Goal: Book appointment/travel/reservation

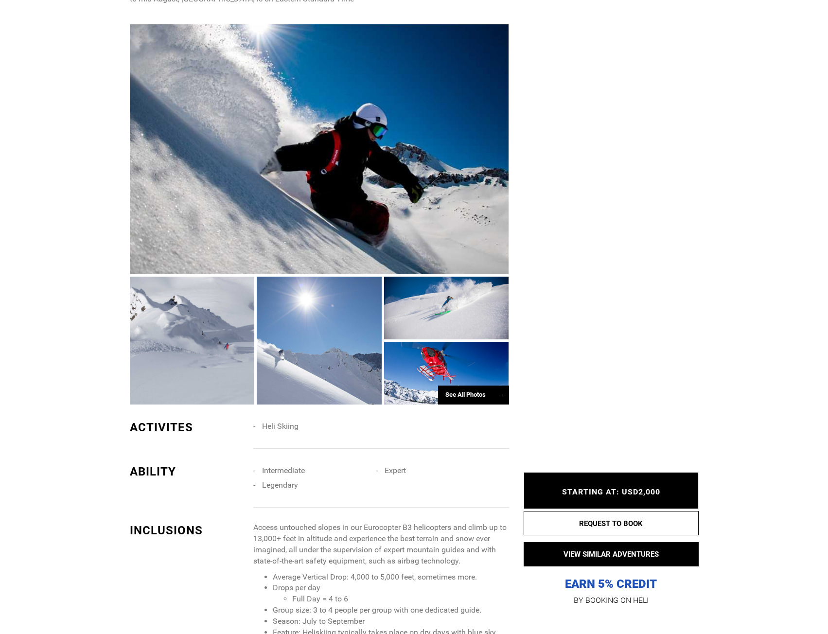
scroll to position [924, 0]
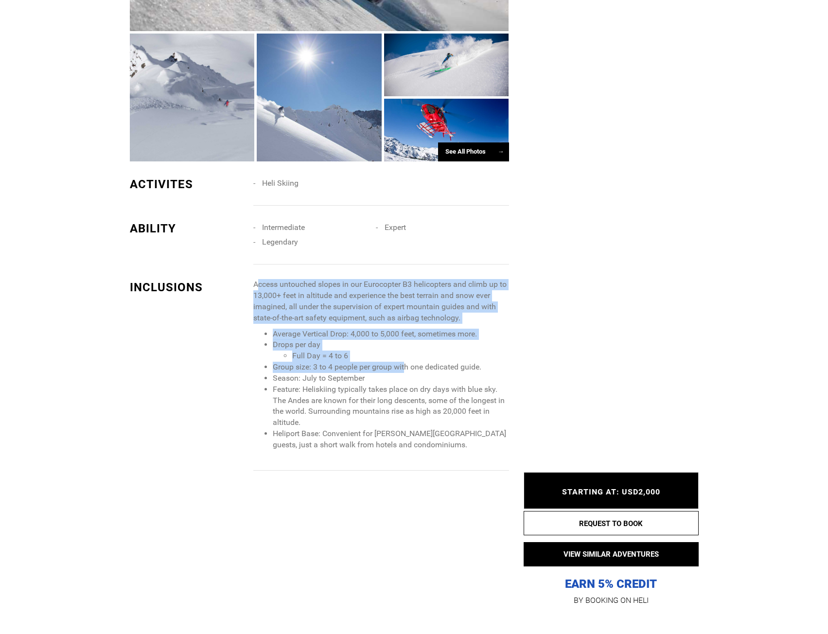
drag, startPoint x: 261, startPoint y: 229, endPoint x: 404, endPoint y: 319, distance: 169.2
click at [404, 319] on span "Access untouched slopes in our Eurocopter B3 helicopters and climb up to 13,000…" at bounding box center [380, 365] width 255 height 172
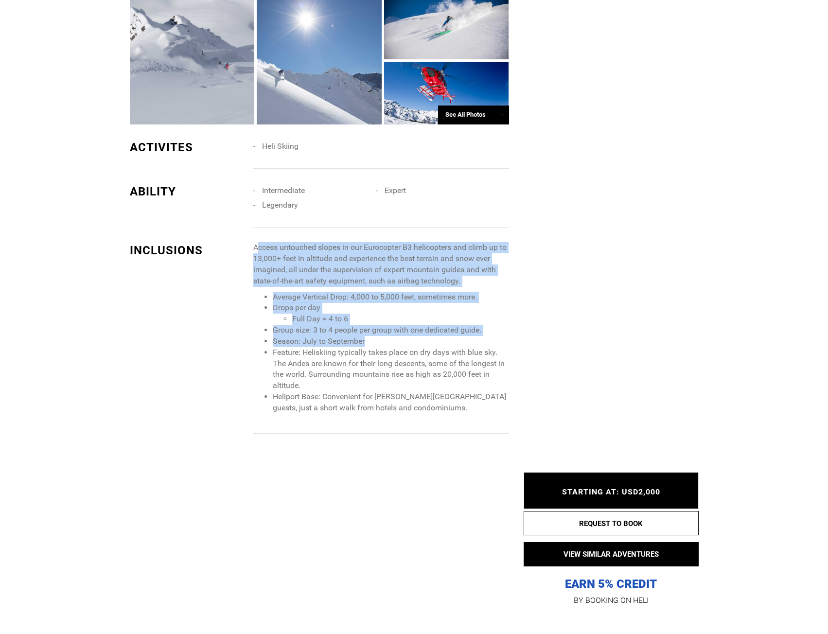
scroll to position [1118, 0]
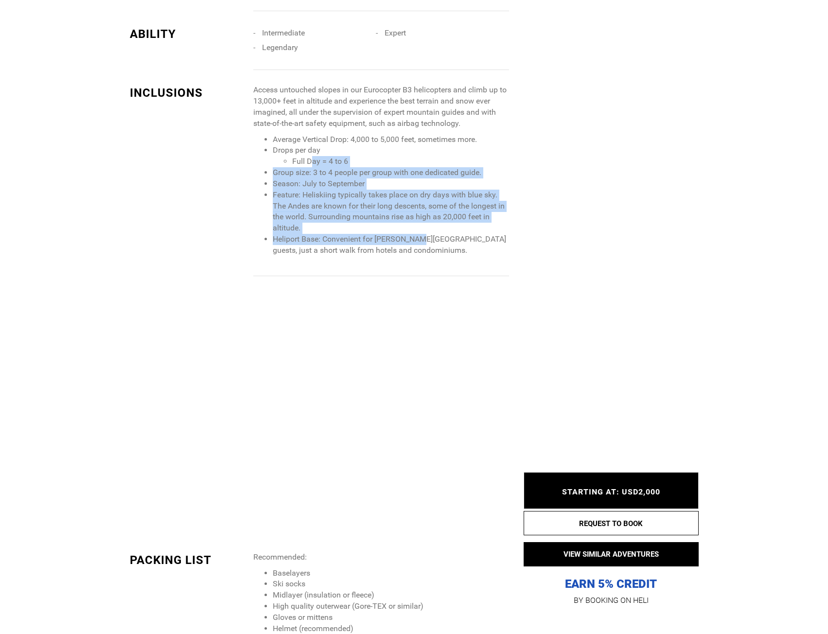
drag, startPoint x: 330, startPoint y: 133, endPoint x: 310, endPoint y: 110, distance: 30.0
click at [310, 134] on ul "Average Vertical Drop: 4,000 to 5,000 feet, sometimes more. Drops per day Full …" at bounding box center [380, 195] width 255 height 122
click at [310, 156] on li "Full Day = 4 to 6" at bounding box center [400, 161] width 216 height 11
drag, startPoint x: 310, startPoint y: 110, endPoint x: 404, endPoint y: 182, distance: 118.3
click at [404, 182] on ul "Average Vertical Drop: 4,000 to 5,000 feet, sometimes more. Drops per day Full …" at bounding box center [380, 195] width 255 height 122
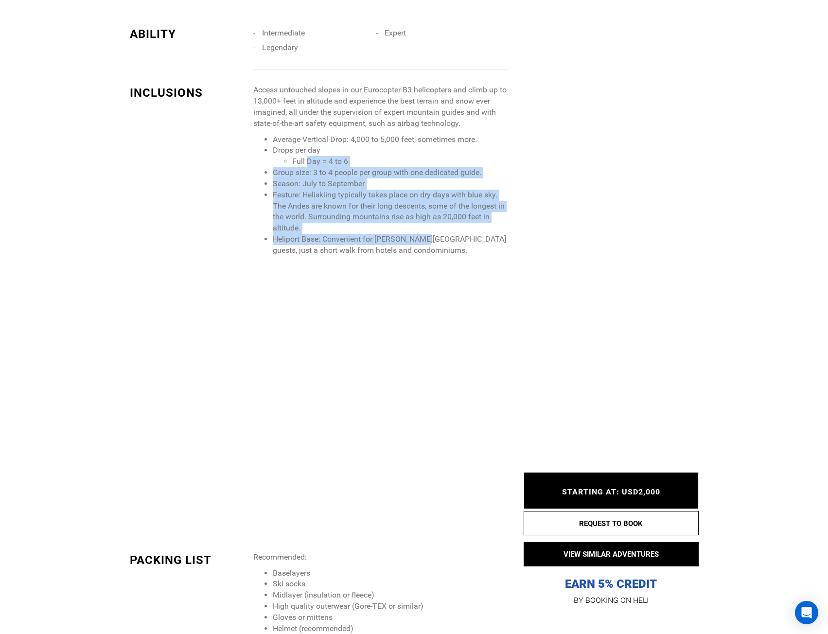
click at [400, 234] on li "Heliport Base: Convenient for [PERSON_NAME][GEOGRAPHIC_DATA] guests, just a sho…" at bounding box center [391, 245] width 236 height 22
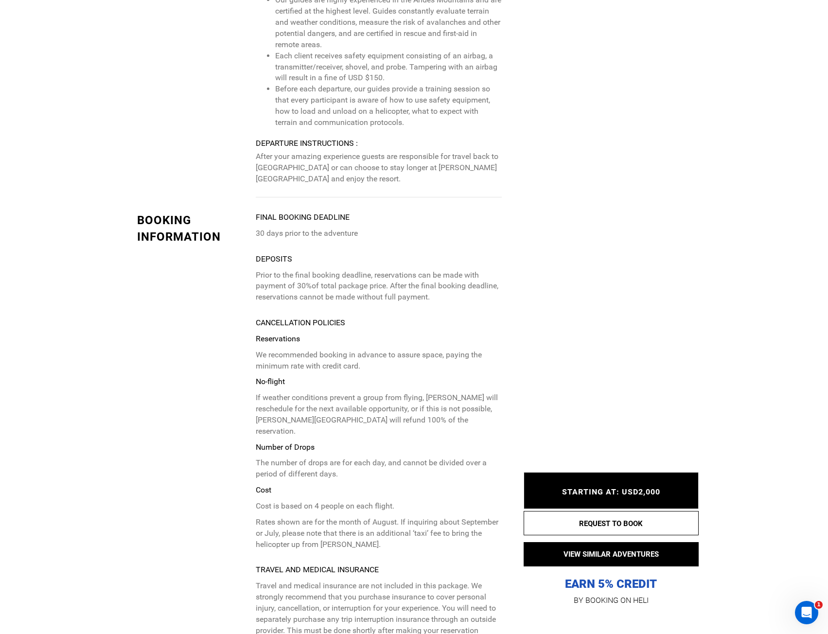
scroll to position [3153, 0]
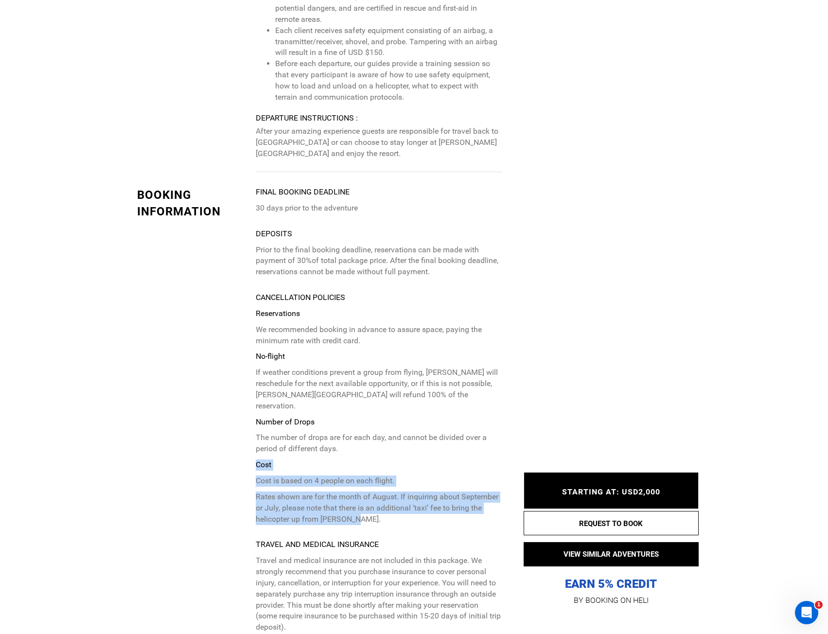
drag, startPoint x: 345, startPoint y: 364, endPoint x: 417, endPoint y: 430, distance: 97.8
click at [418, 430] on p "Reservations We recommended booking in advance to assure space, paying the mini…" at bounding box center [379, 416] width 246 height 217
click at [415, 492] on p "Rates shown are for the month of August. If inquiring about September or July, …" at bounding box center [379, 509] width 246 height 34
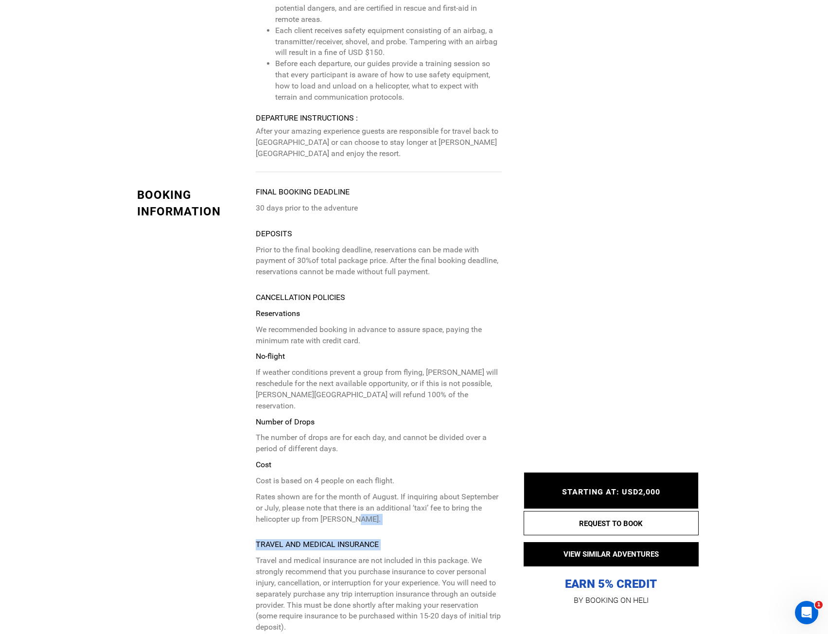
drag, startPoint x: 415, startPoint y: 432, endPoint x: 386, endPoint y: 460, distance: 40.6
click at [386, 460] on div "Final booking deadline 30 days prior to the adventure Deposits Prior to the fin…" at bounding box center [379, 454] width 246 height 534
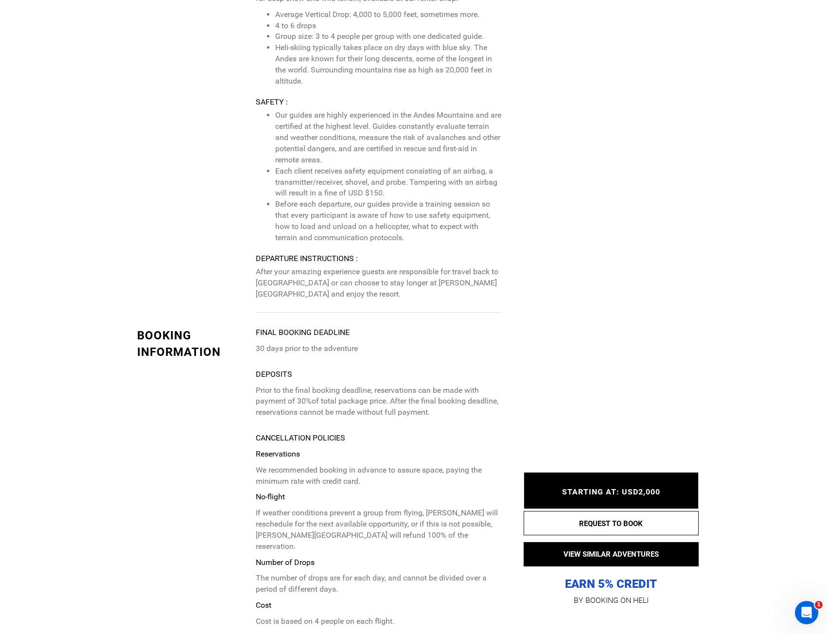
scroll to position [3056, 0]
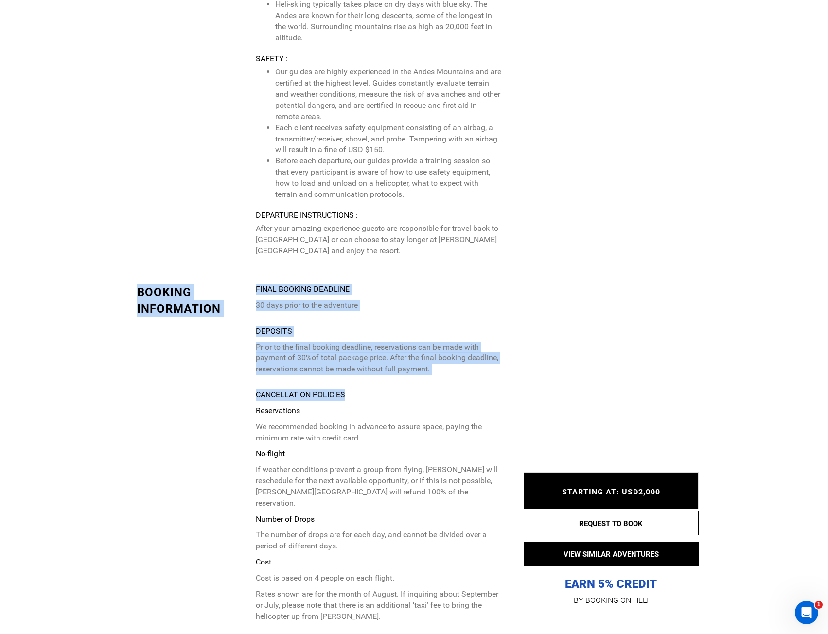
drag, startPoint x: 250, startPoint y: 206, endPoint x: 444, endPoint y: 302, distance: 216.1
click at [444, 302] on div "BOOKING INFORMATION Final booking deadline 30 days prior to the adventure Depos…" at bounding box center [319, 558] width 365 height 578
click at [443, 302] on div "Final booking deadline 30 days prior to the adventure Deposits Prior to the fin…" at bounding box center [379, 551] width 246 height 534
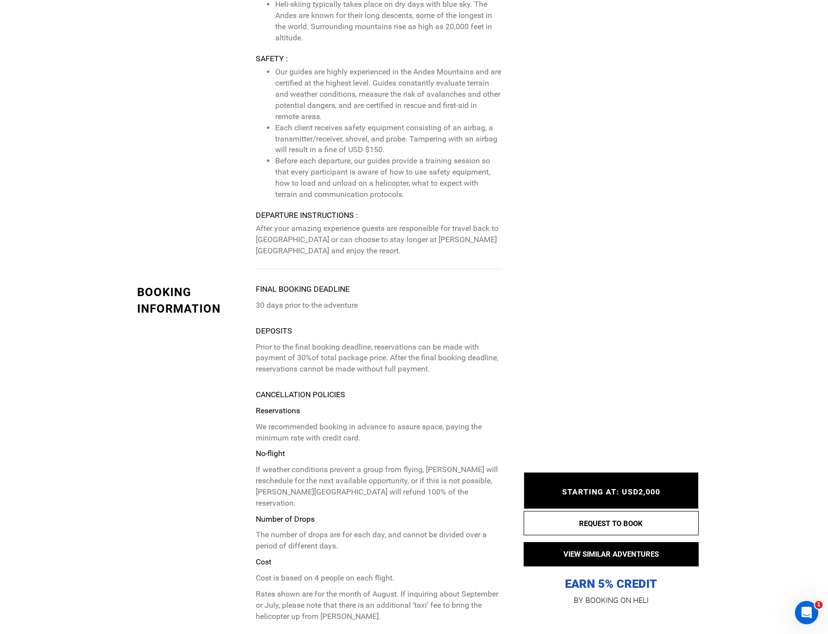
drag, startPoint x: 441, startPoint y: 296, endPoint x: 415, endPoint y: 525, distance: 230.9
click at [415, 525] on div "Final booking deadline 30 days prior to the adventure Deposits Prior to the fin…" at bounding box center [379, 551] width 246 height 534
click at [415, 589] on p "Rates shown are for the month of August. If inquiring about September or July, …" at bounding box center [379, 606] width 246 height 34
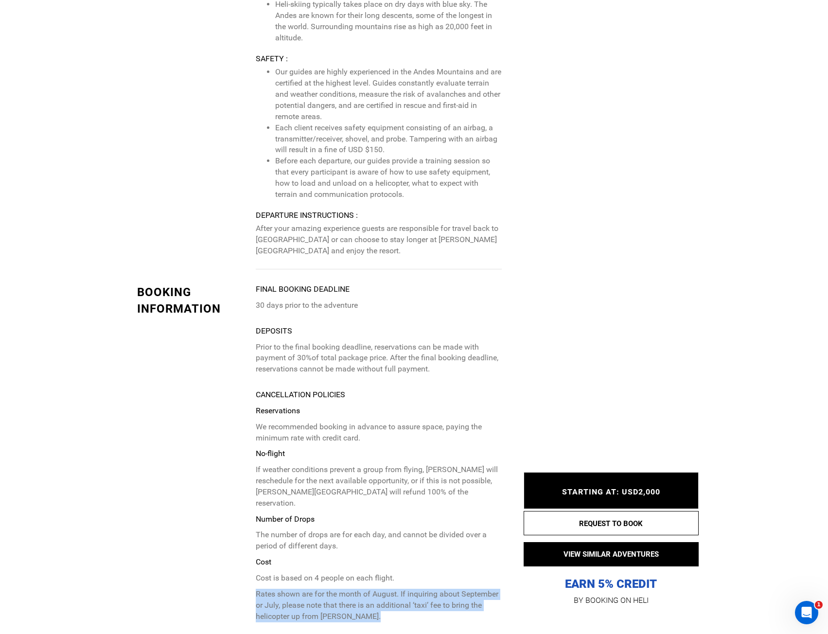
drag, startPoint x: 416, startPoint y: 525, endPoint x: 257, endPoint y: 501, distance: 160.8
click at [257, 589] on p "Rates shown are for the month of August. If inquiring about September or July, …" at bounding box center [379, 606] width 246 height 34
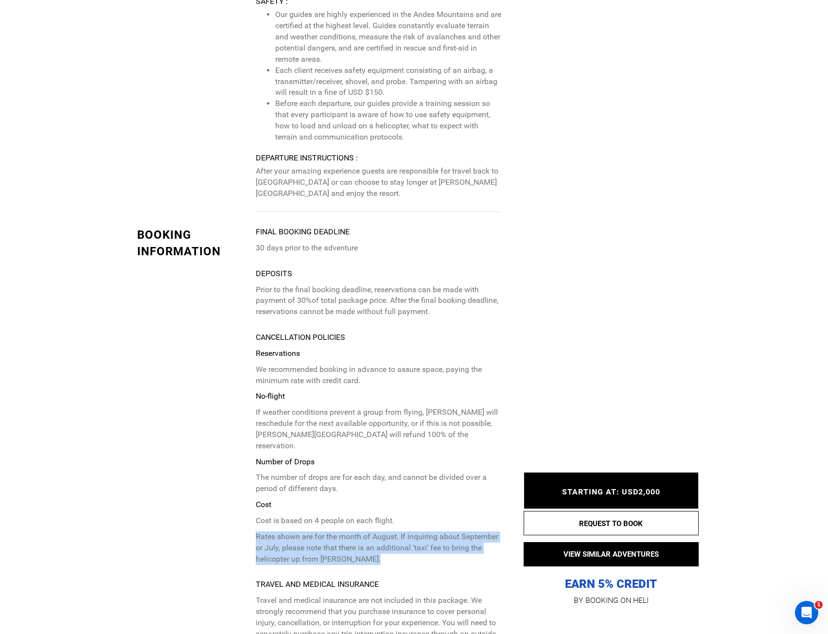
scroll to position [3202, 0]
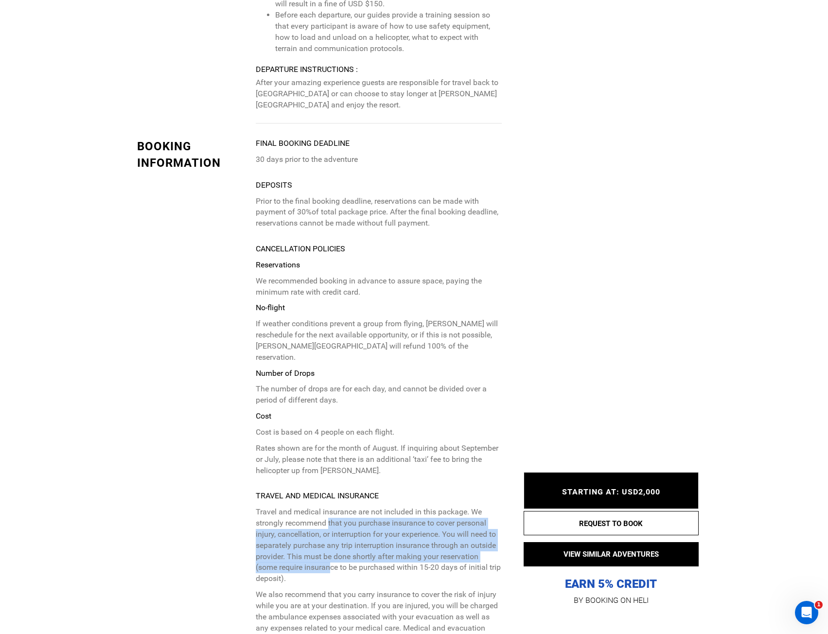
drag, startPoint x: 331, startPoint y: 484, endPoint x: 330, endPoint y: 439, distance: 45.7
click at [330, 507] on p "Travel and medical insurance are not included in this package. We strongly reco…" at bounding box center [379, 546] width 246 height 78
drag, startPoint x: 259, startPoint y: 427, endPoint x: 360, endPoint y: 479, distance: 113.7
click at [359, 507] on p "Travel and medical insurance are not included in this package. We strongly reco…" at bounding box center [379, 546] width 246 height 78
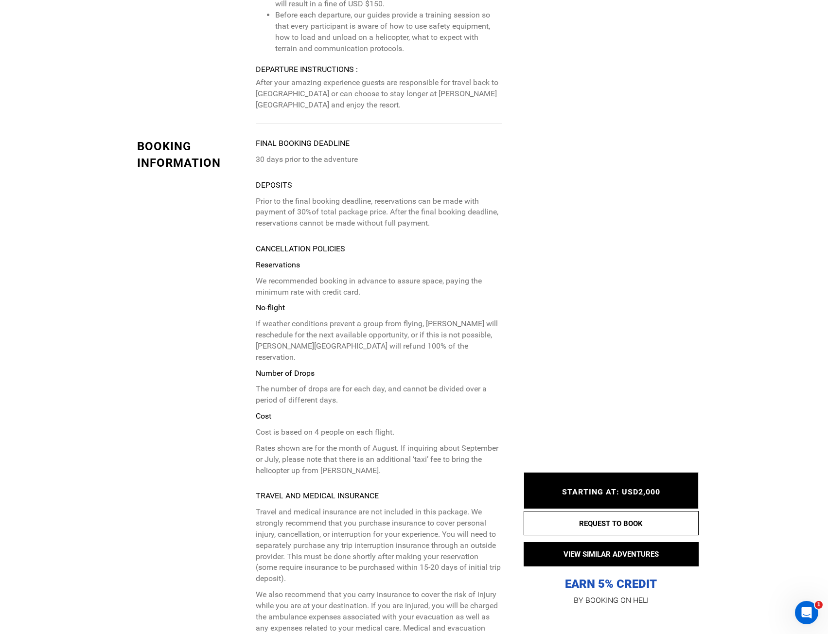
click at [361, 507] on p "Travel and medical insurance are not included in this package. We strongly reco…" at bounding box center [379, 546] width 246 height 78
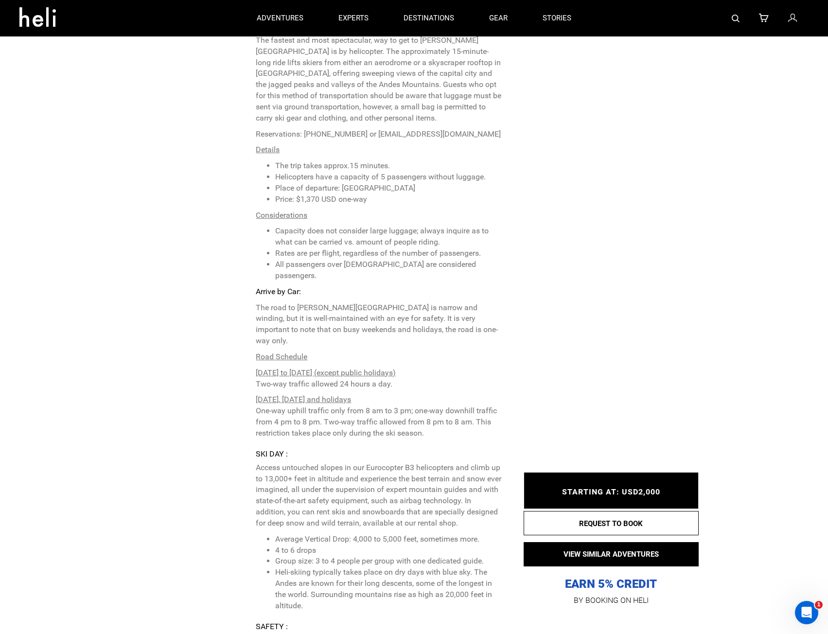
scroll to position [2327, 0]
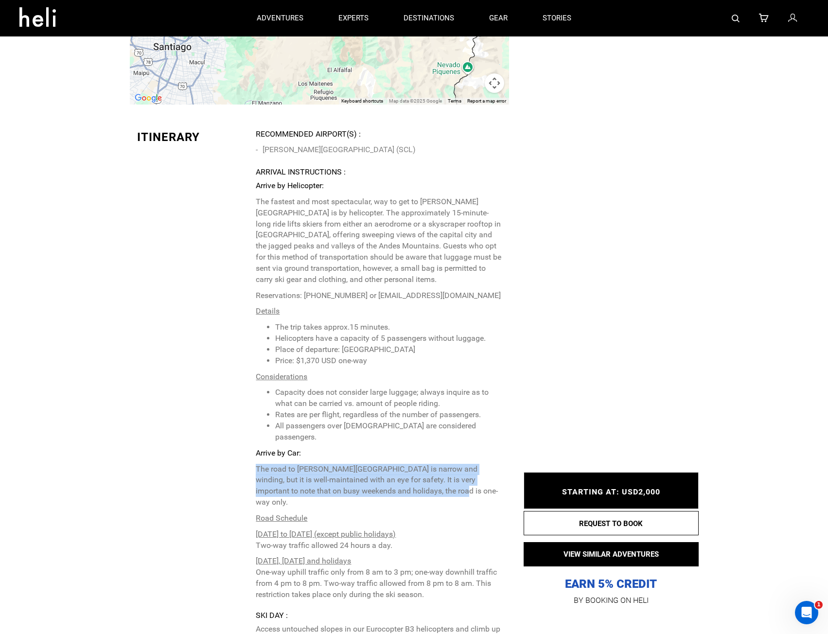
drag, startPoint x: 253, startPoint y: 395, endPoint x: 449, endPoint y: 425, distance: 197.8
click at [449, 425] on div "Itinerary Recommended Airport(s) : [PERSON_NAME][GEOGRAPHIC_DATA] (SCL) Arrival…" at bounding box center [319, 564] width 379 height 870
click at [449, 464] on p "The road to [PERSON_NAME][GEOGRAPHIC_DATA] is narrow and winding, but it is wel…" at bounding box center [379, 486] width 246 height 44
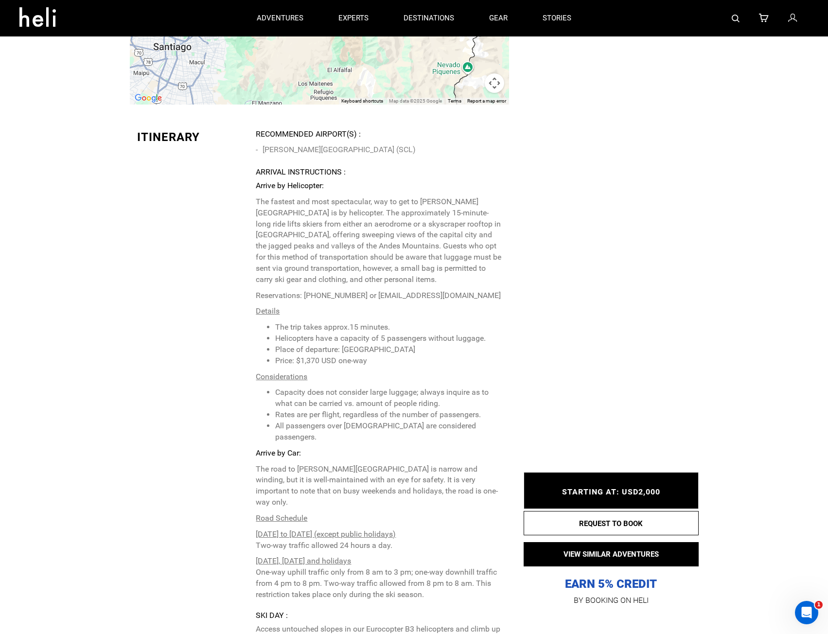
drag, startPoint x: 445, startPoint y: 515, endPoint x: 256, endPoint y: 468, distance: 194.5
click at [256, 468] on p "Arrive by Helicopter: The fastest and most spectacular, way to get to [PERSON_N…" at bounding box center [379, 390] width 246 height 420
click at [277, 556] on p "[DATE], [DATE] and holidays One-way uphill traffic only from 8 am to 3 pm; one-…" at bounding box center [379, 578] width 246 height 44
click at [257, 556] on p "[DATE], [DATE] and holidays One-way uphill traffic only from 8 am to 3 pm; one-…" at bounding box center [379, 578] width 246 height 44
drag, startPoint x: 256, startPoint y: 493, endPoint x: 424, endPoint y: 519, distance: 169.8
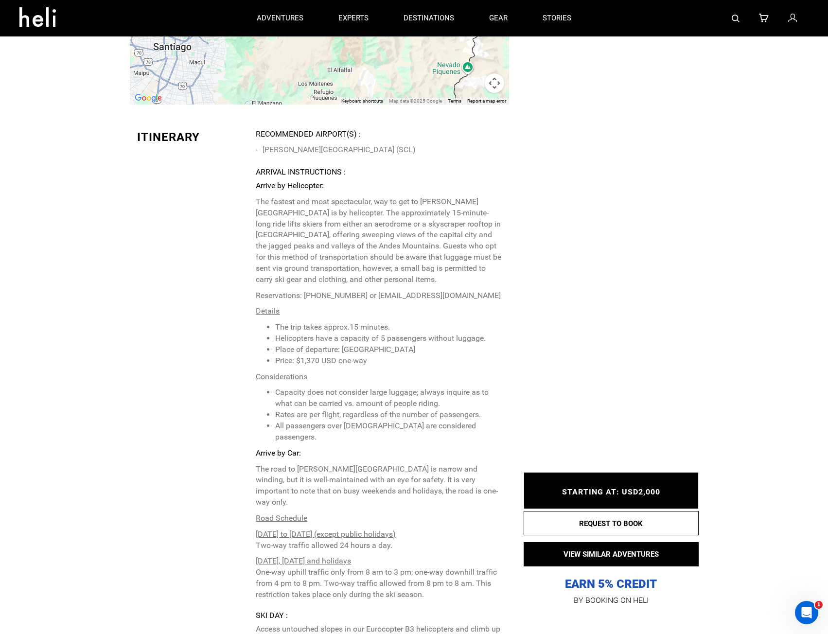
click at [424, 556] on p "[DATE], [DATE] and holidays One-way uphill traffic only from 8 am to 3 pm; one-…" at bounding box center [379, 578] width 246 height 44
drag, startPoint x: 256, startPoint y: 538, endPoint x: 467, endPoint y: 603, distance: 220.9
click at [467, 603] on div "Itinerary Recommended Airport(s) : [PERSON_NAME][GEOGRAPHIC_DATA] (SCL) Arrival…" at bounding box center [319, 564] width 379 height 870
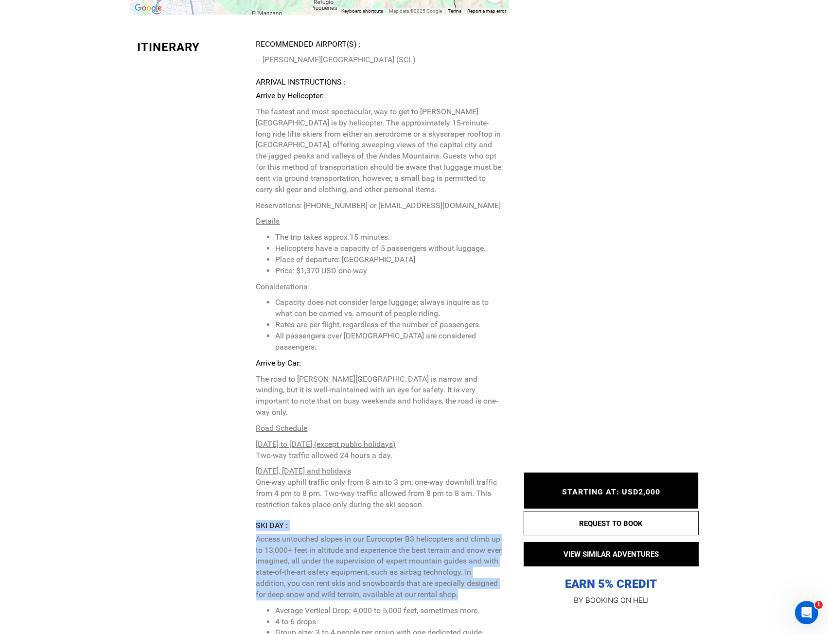
scroll to position [2424, 0]
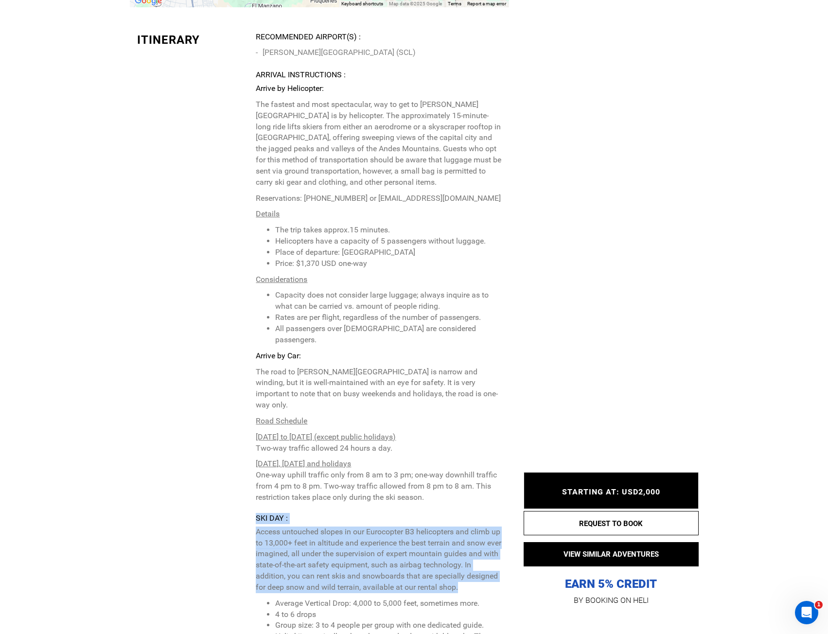
click at [464, 527] on p "Access untouched slopes in our Eurocopter B3 helicopters and climb up to 13,000…" at bounding box center [379, 560] width 246 height 67
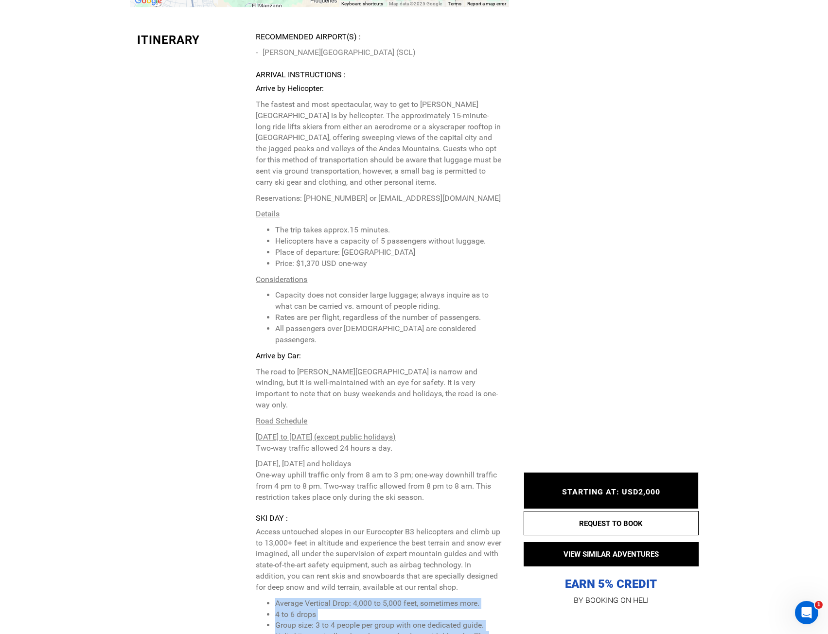
drag, startPoint x: 468, startPoint y: 513, endPoint x: 390, endPoint y: 591, distance: 110.0
click at [390, 591] on p "Access untouched slopes in our Eurocopter B3 helicopters and climb up to 13,000…" at bounding box center [379, 601] width 246 height 149
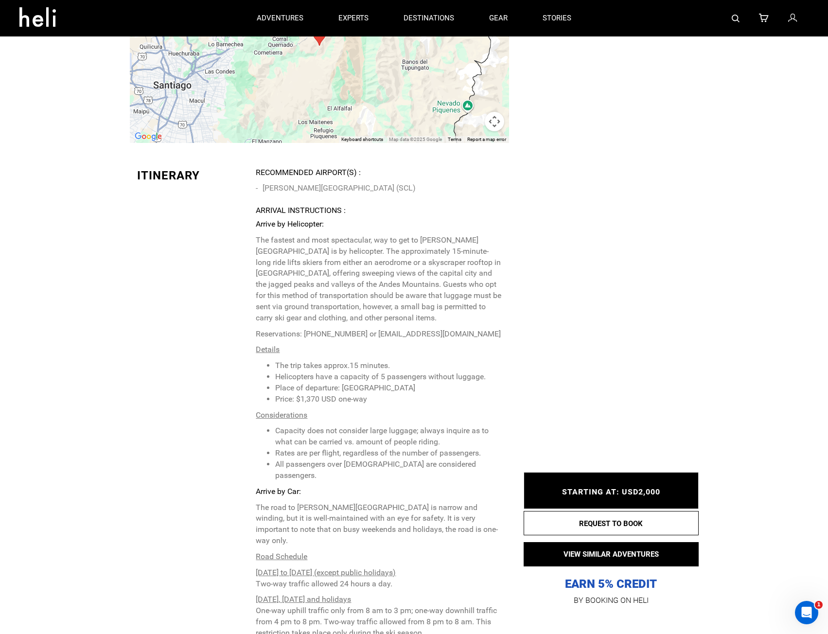
scroll to position [2278, 0]
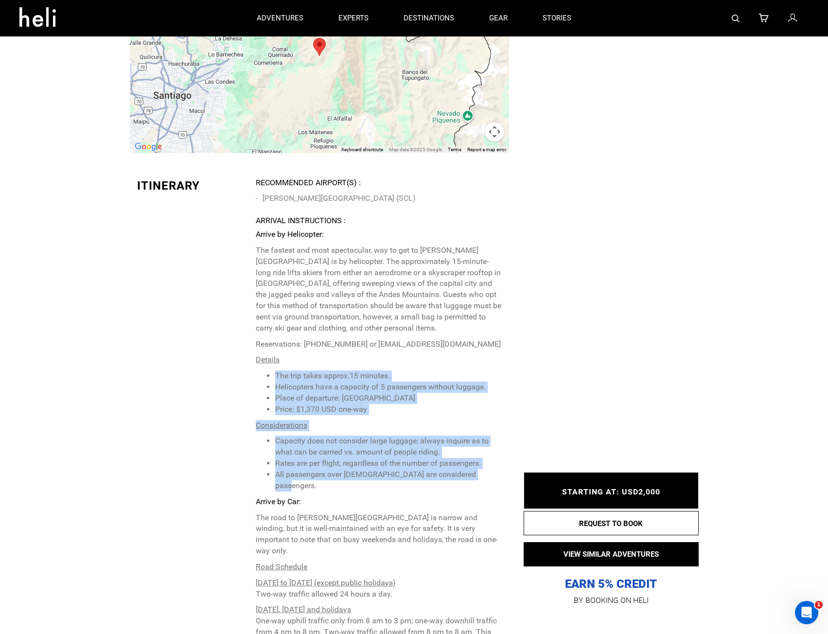
drag, startPoint x: 262, startPoint y: 317, endPoint x: 479, endPoint y: 418, distance: 240.2
click at [479, 418] on p "Arrive by Helicopter: The fastest and most spectacular, way to get to [PERSON_N…" at bounding box center [379, 439] width 246 height 420
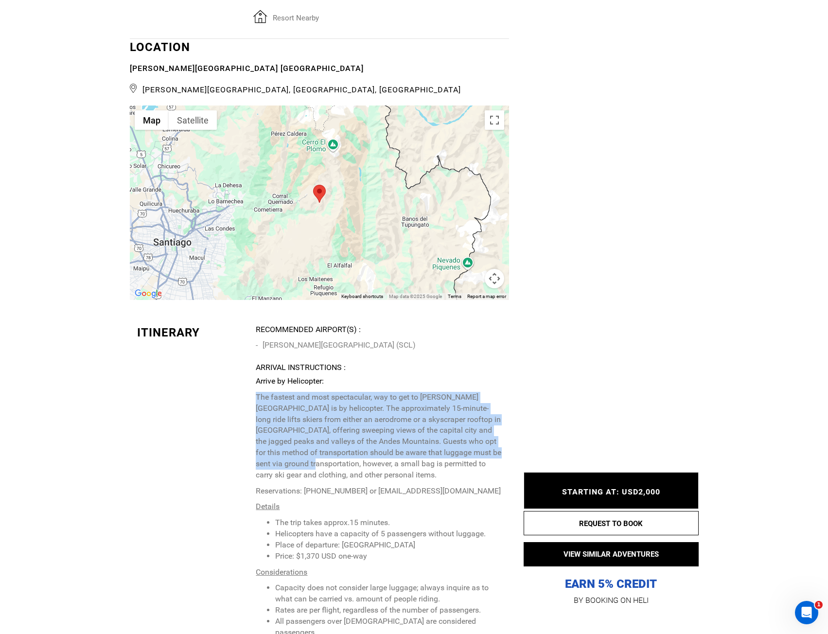
scroll to position [2132, 0]
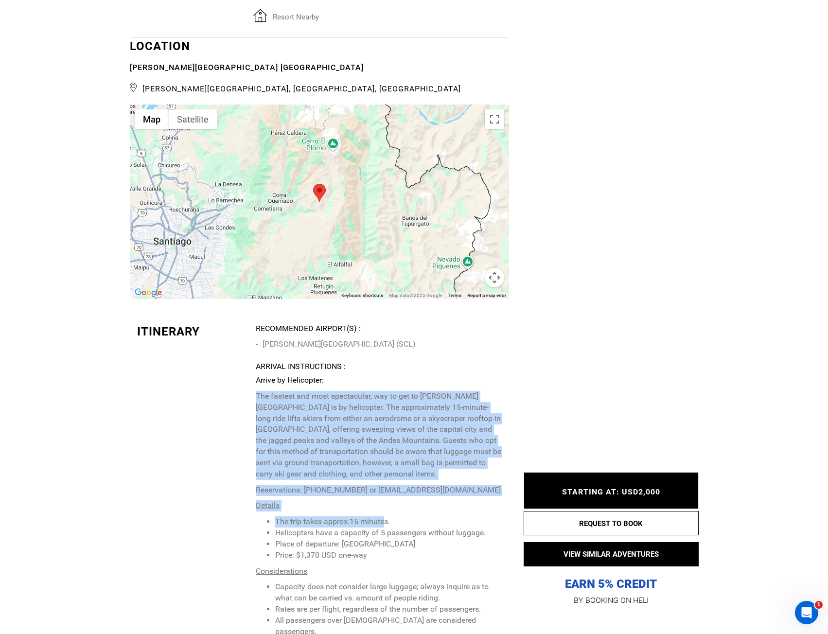
drag, startPoint x: 245, startPoint y: 385, endPoint x: 383, endPoint y: 457, distance: 156.4
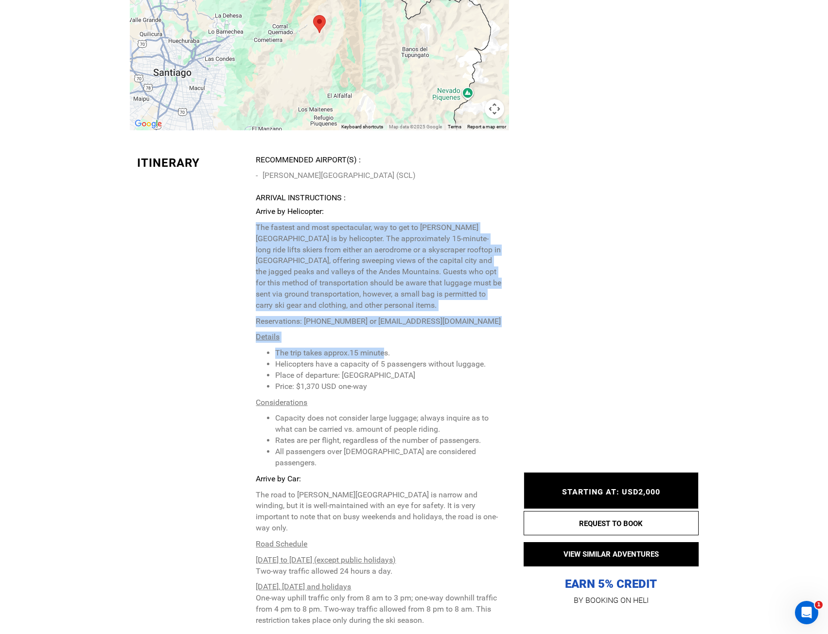
scroll to position [2327, 0]
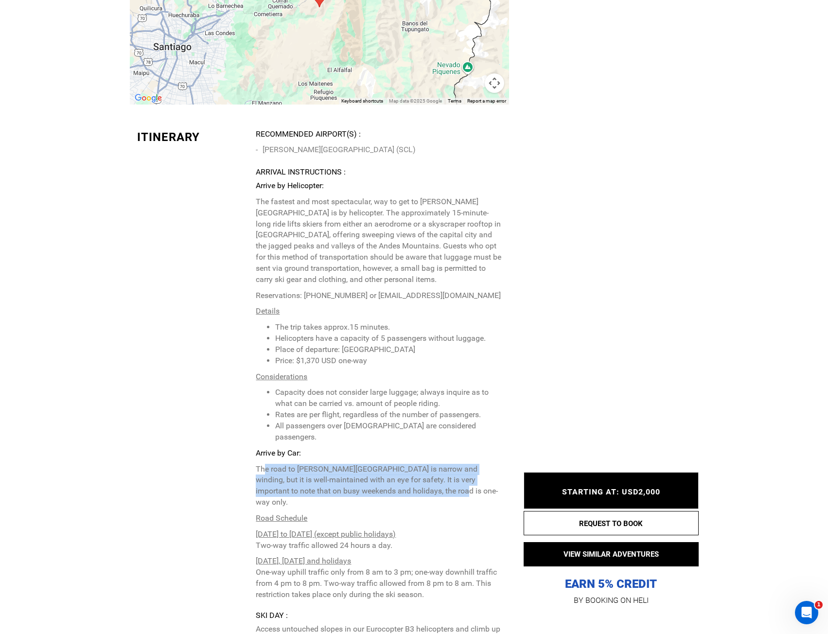
drag, startPoint x: 266, startPoint y: 398, endPoint x: 453, endPoint y: 429, distance: 189.8
click at [453, 464] on p "The road to [PERSON_NAME][GEOGRAPHIC_DATA] is narrow and winding, but it is wel…" at bounding box center [379, 486] width 246 height 44
drag, startPoint x: 459, startPoint y: 424, endPoint x: 285, endPoint y: 419, distance: 173.7
click at [285, 464] on p "The road to [PERSON_NAME][GEOGRAPHIC_DATA] is narrow and winding, but it is wel…" at bounding box center [379, 486] width 246 height 44
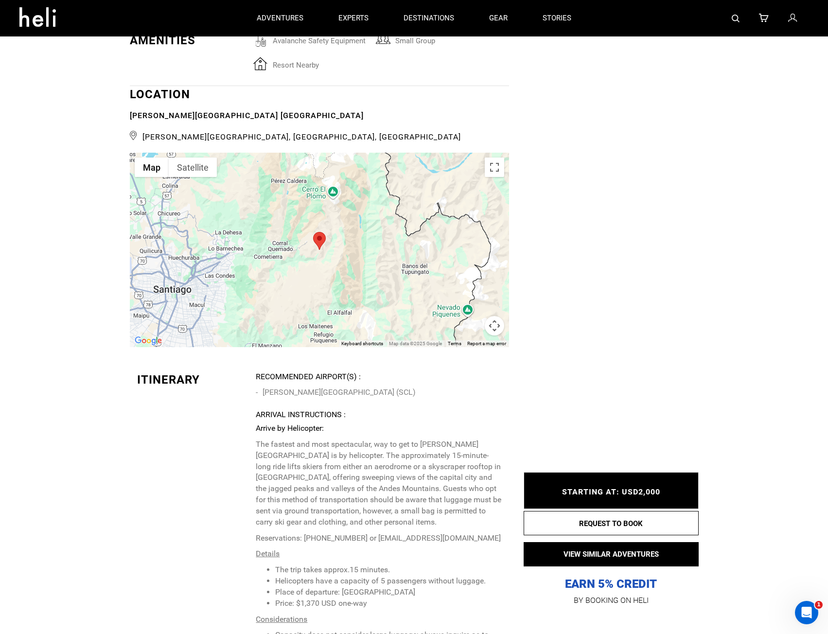
scroll to position [2083, 0]
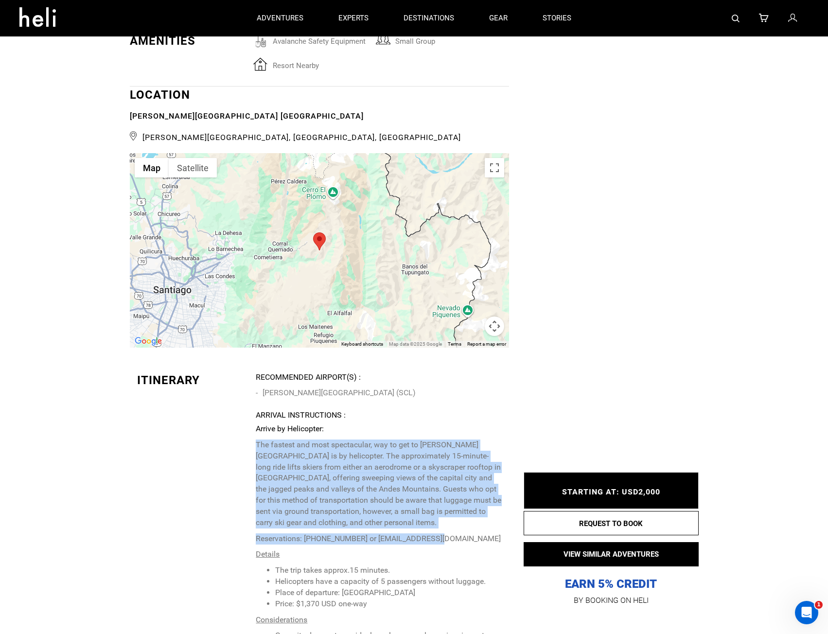
drag, startPoint x: 233, startPoint y: 381, endPoint x: 427, endPoint y: 482, distance: 219.0
click at [424, 473] on p "The fastest and most spectacular, way to get to [PERSON_NAME][GEOGRAPHIC_DATA] …" at bounding box center [379, 484] width 246 height 89
drag, startPoint x: 433, startPoint y: 465, endPoint x: 267, endPoint y: 378, distance: 187.0
click at [267, 424] on p "Arrive by Helicopter: The fastest and most spectacular, way to get to [PERSON_N…" at bounding box center [379, 634] width 246 height 420
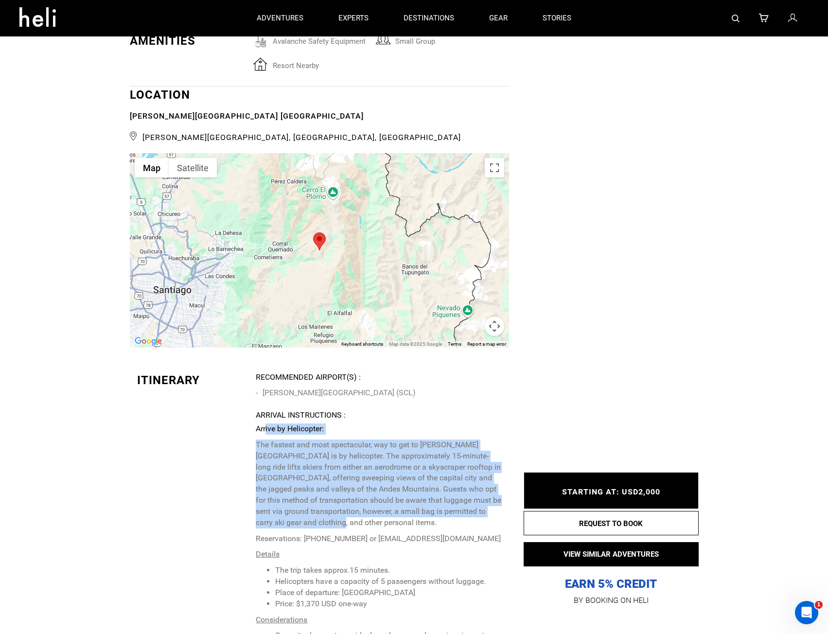
click at [267, 424] on p "Arrive by Helicopter:" at bounding box center [379, 429] width 246 height 11
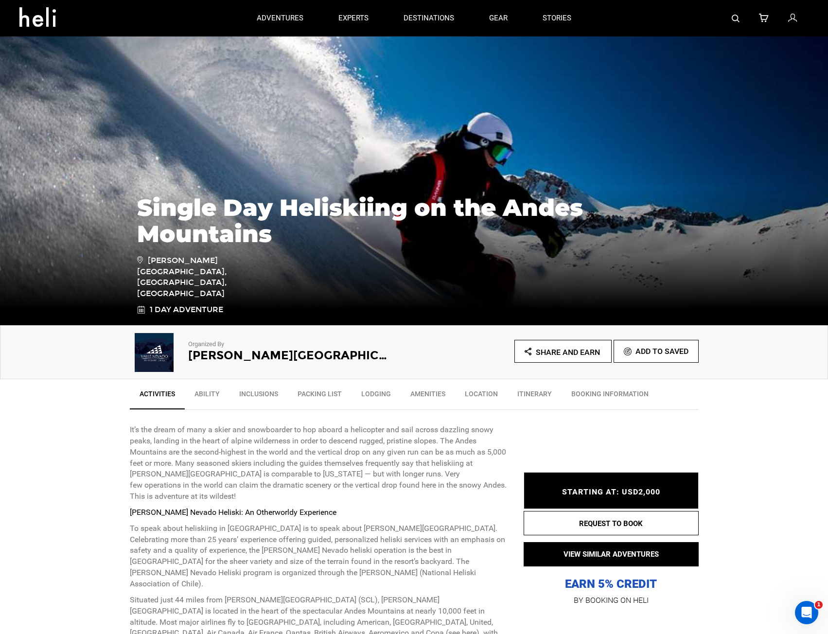
scroll to position [49, 0]
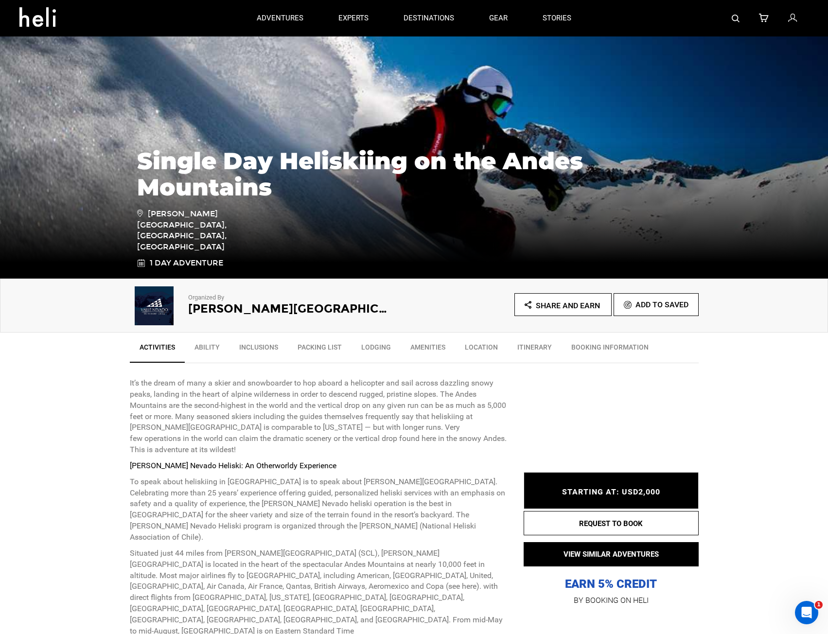
click at [197, 346] on link "Ability" at bounding box center [207, 349] width 45 height 24
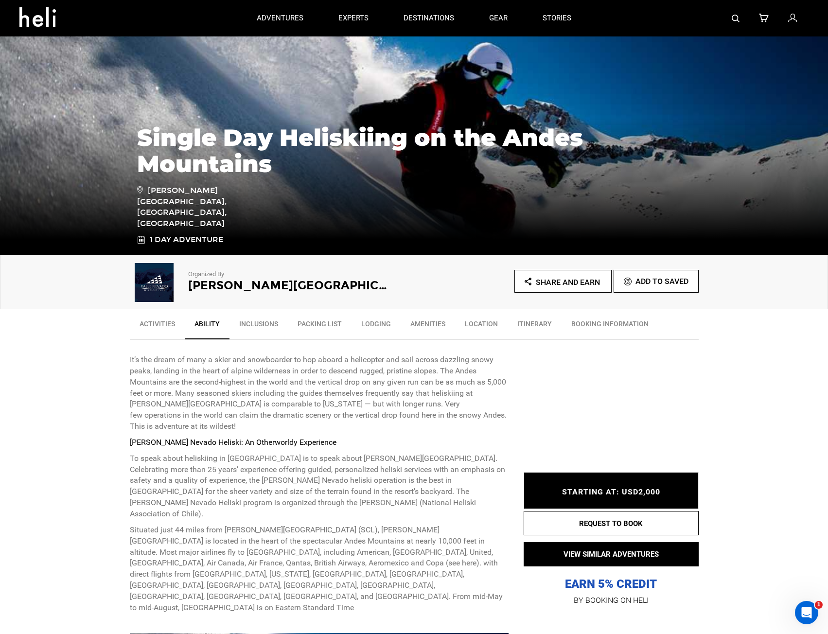
scroll to position [0, 0]
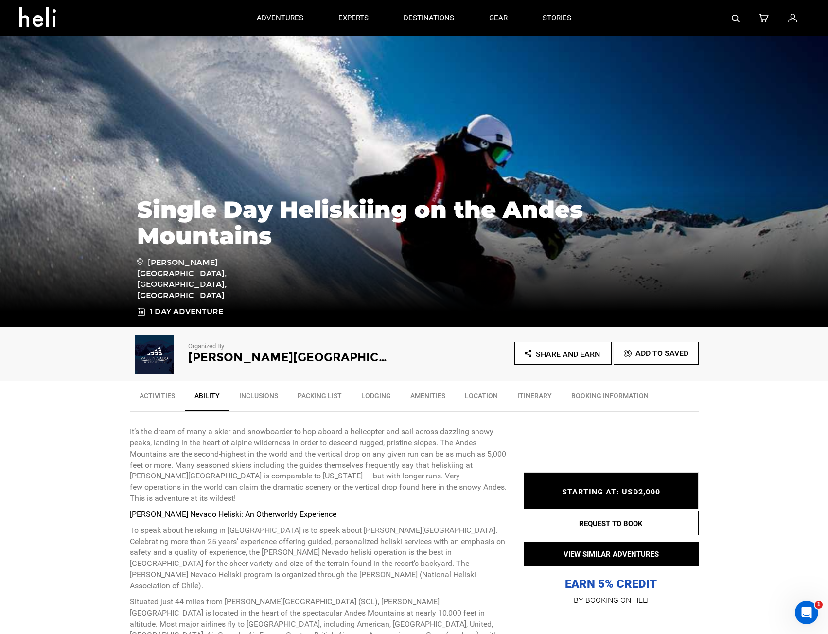
click at [627, 497] on div "STARTING AT: USD2,000 STARTING AT: USD2,000" at bounding box center [611, 490] width 175 height 37
click at [632, 524] on button "REQUEST TO BOOK" at bounding box center [611, 523] width 175 height 24
